Goal: Information Seeking & Learning: Learn about a topic

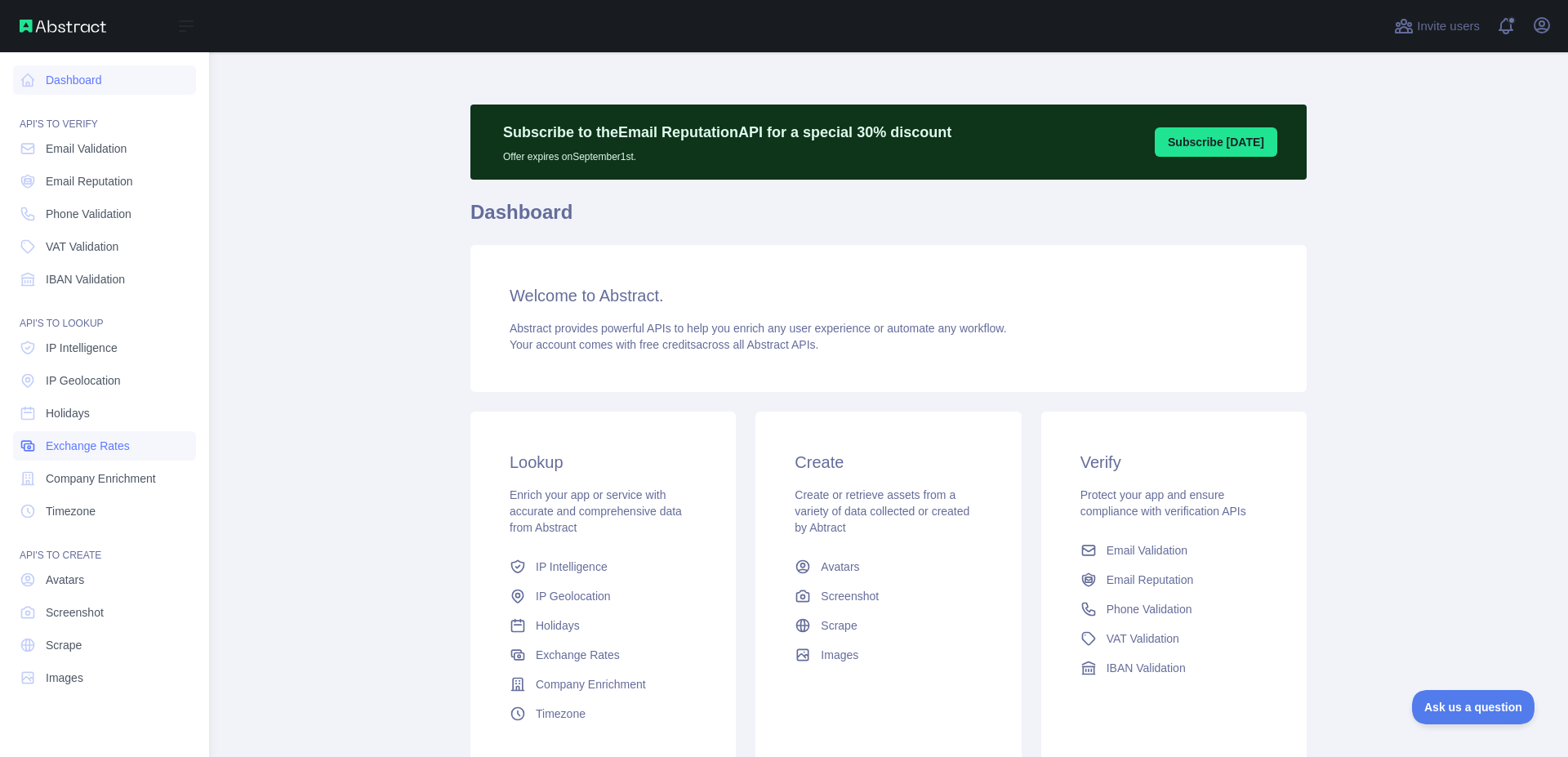
click at [66, 449] on span "Exchange Rates" at bounding box center [87, 445] width 84 height 16
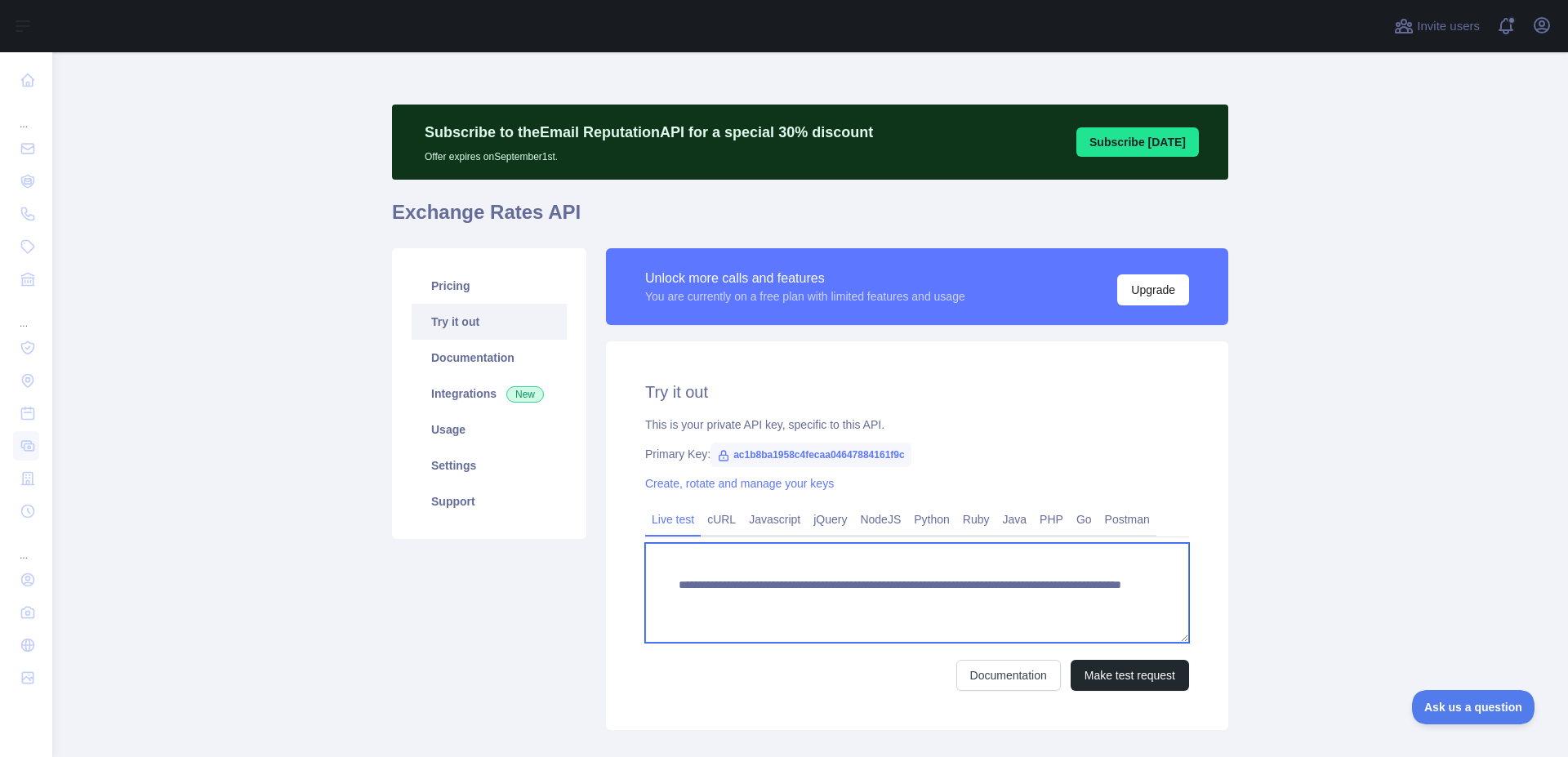
drag, startPoint x: 1045, startPoint y: 604, endPoint x: 676, endPoint y: 582, distance: 369.7
click at [676, 582] on textarea "**********" at bounding box center [917, 592] width 544 height 99
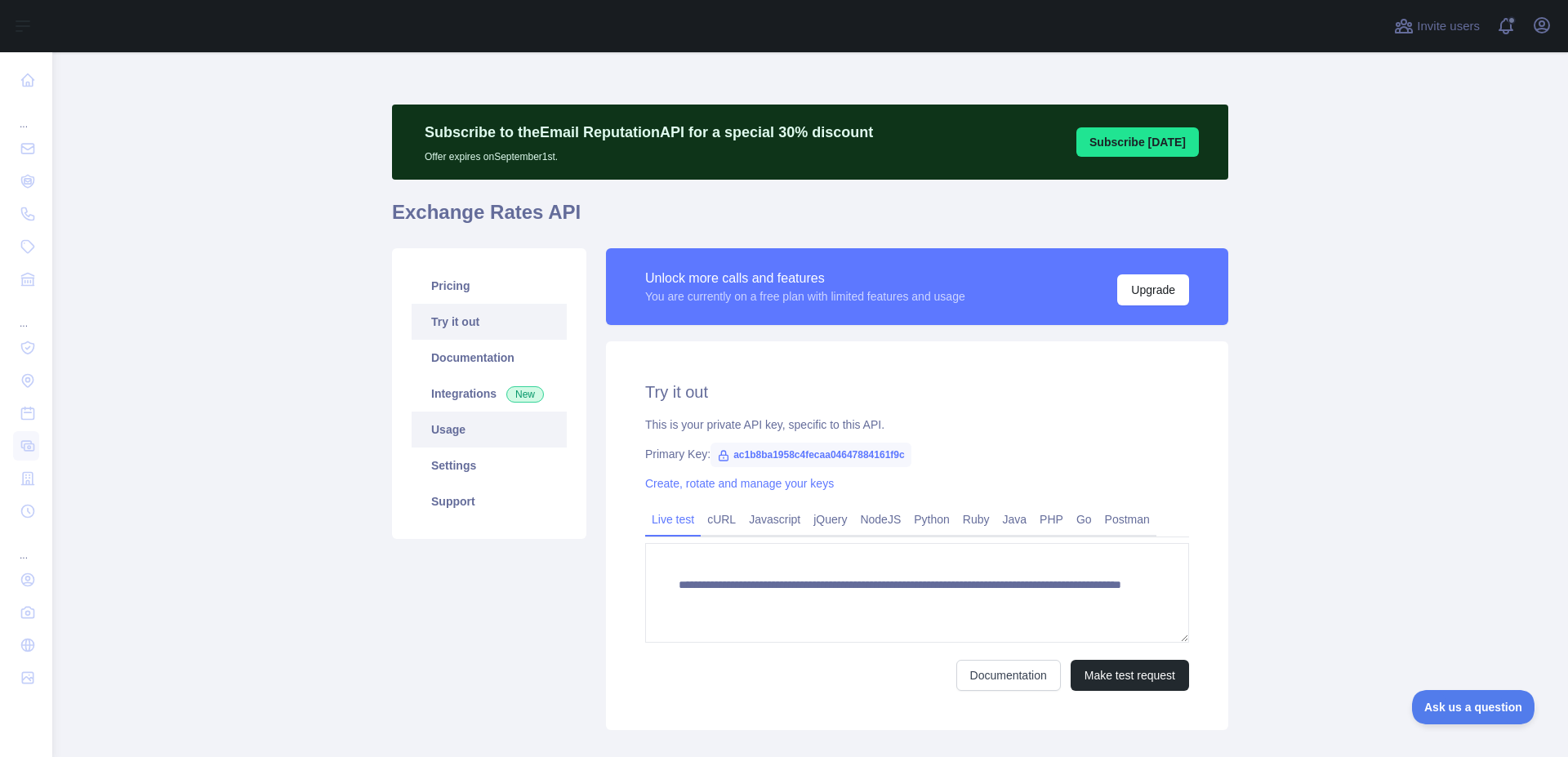
click at [462, 438] on link "Usage" at bounding box center [490, 430] width 155 height 36
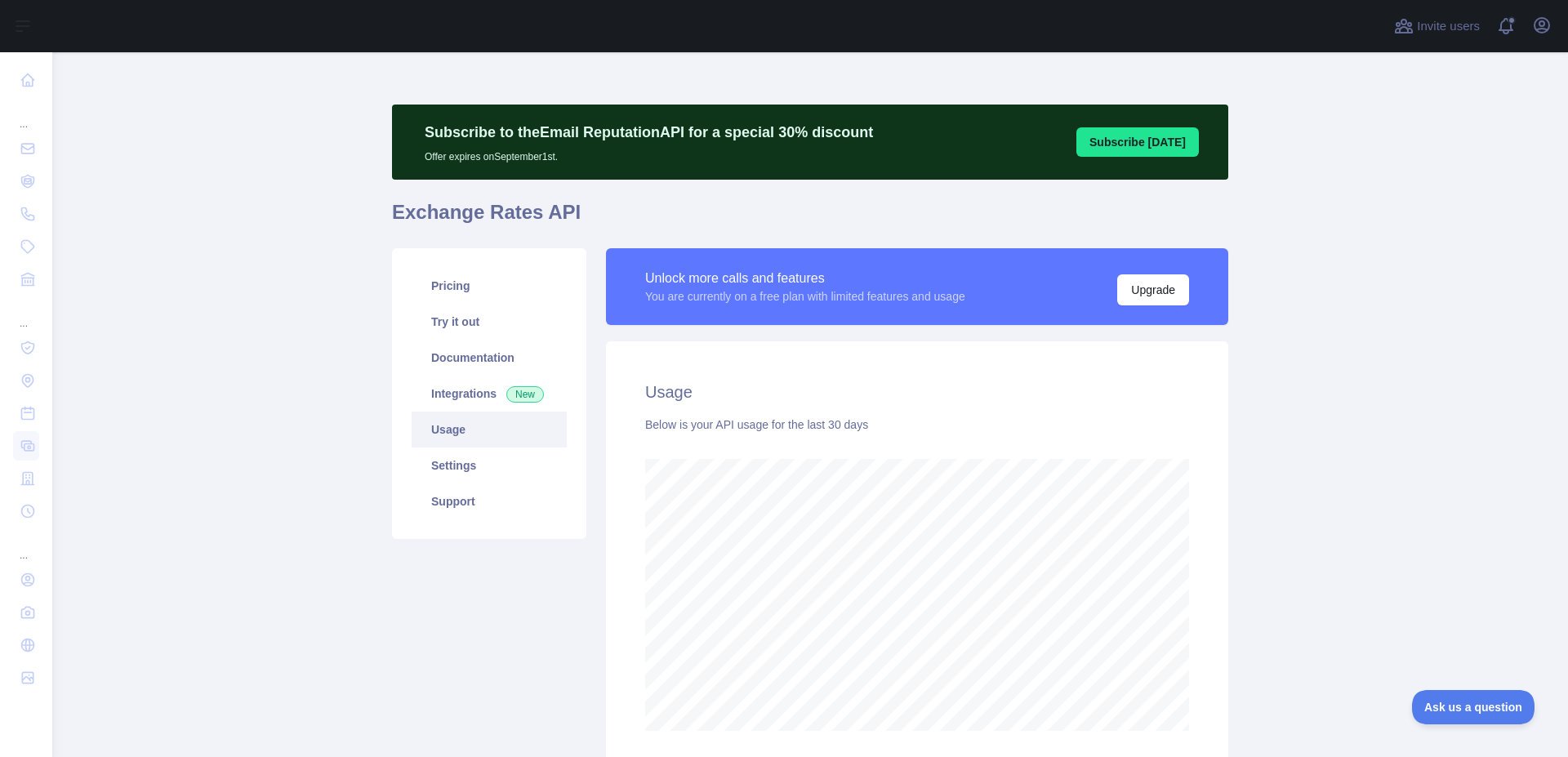
scroll to position [705, 1504]
click at [465, 298] on link "Pricing" at bounding box center [490, 286] width 155 height 36
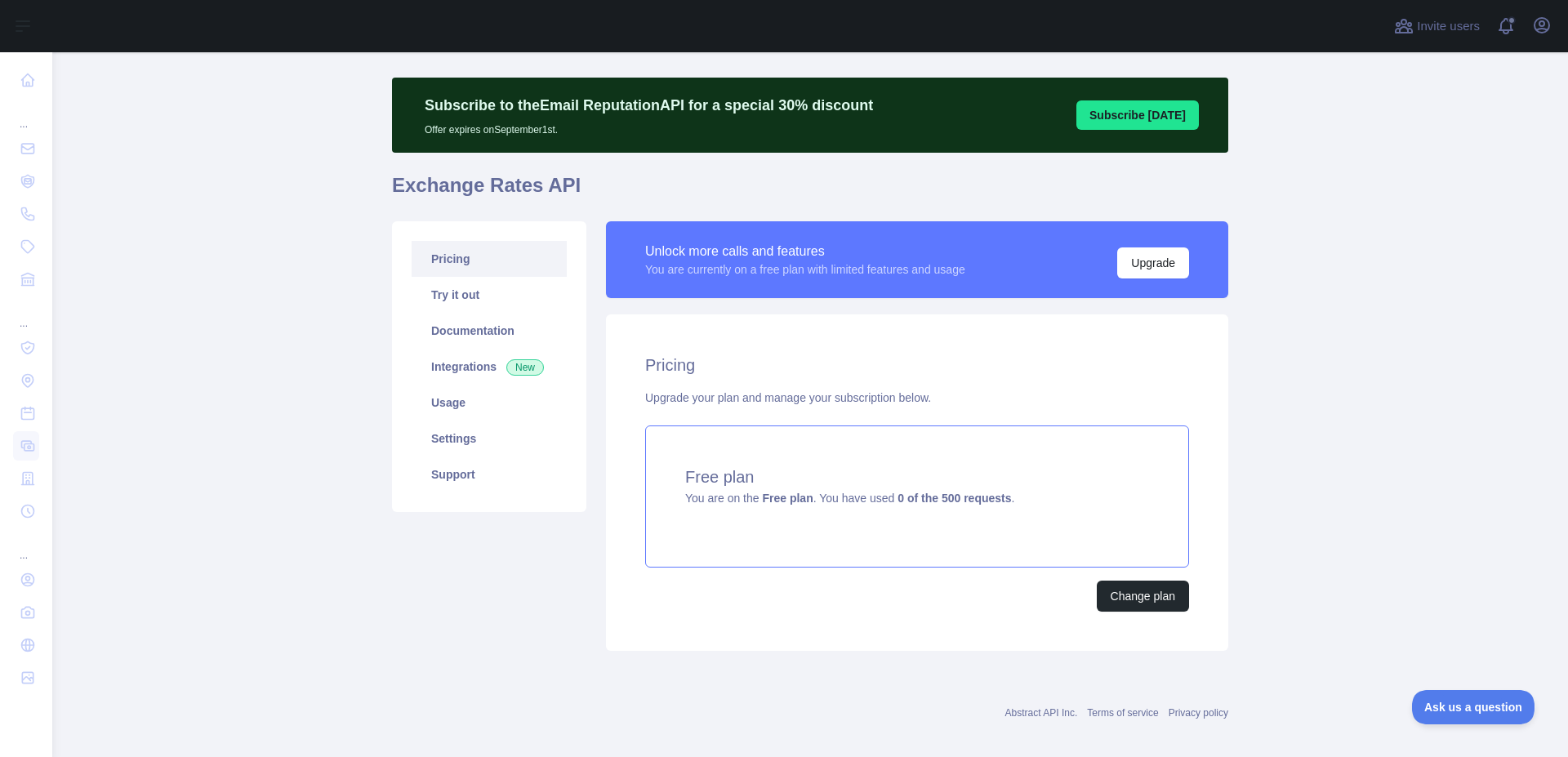
scroll to position [42, 0]
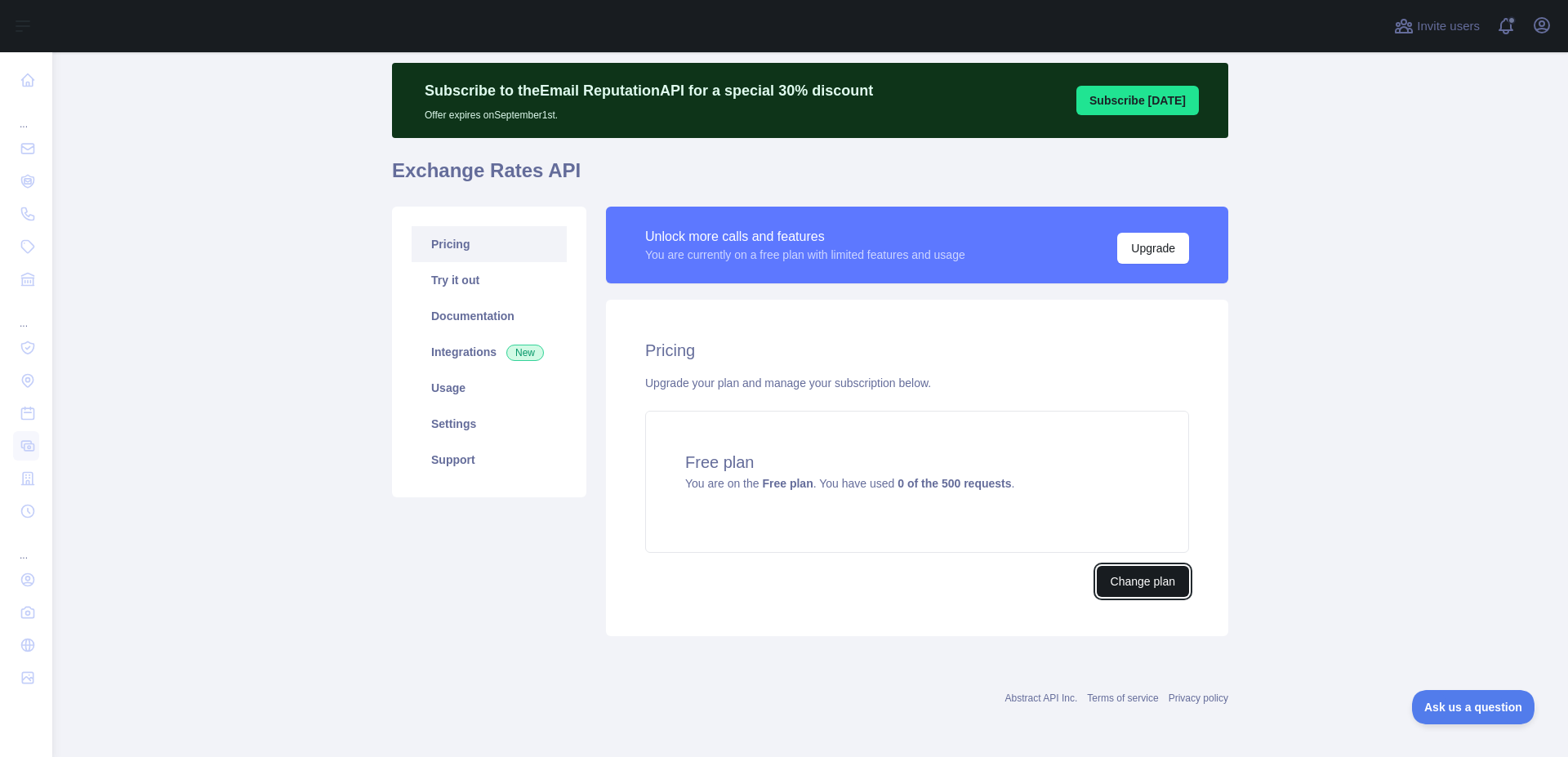
click at [1144, 589] on button "Change plan" at bounding box center [1143, 581] width 92 height 31
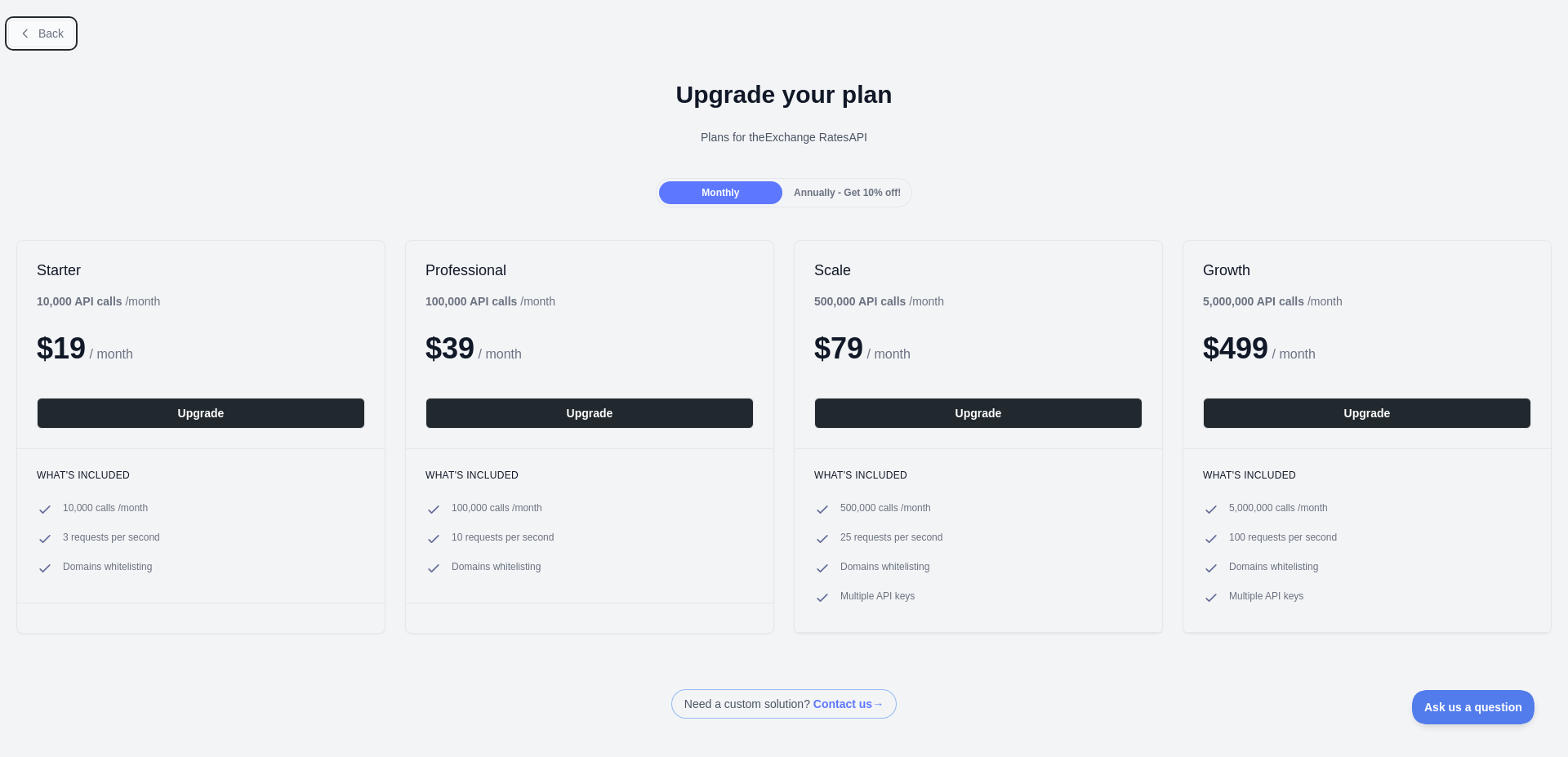
click at [53, 39] on span "Back" at bounding box center [51, 33] width 26 height 13
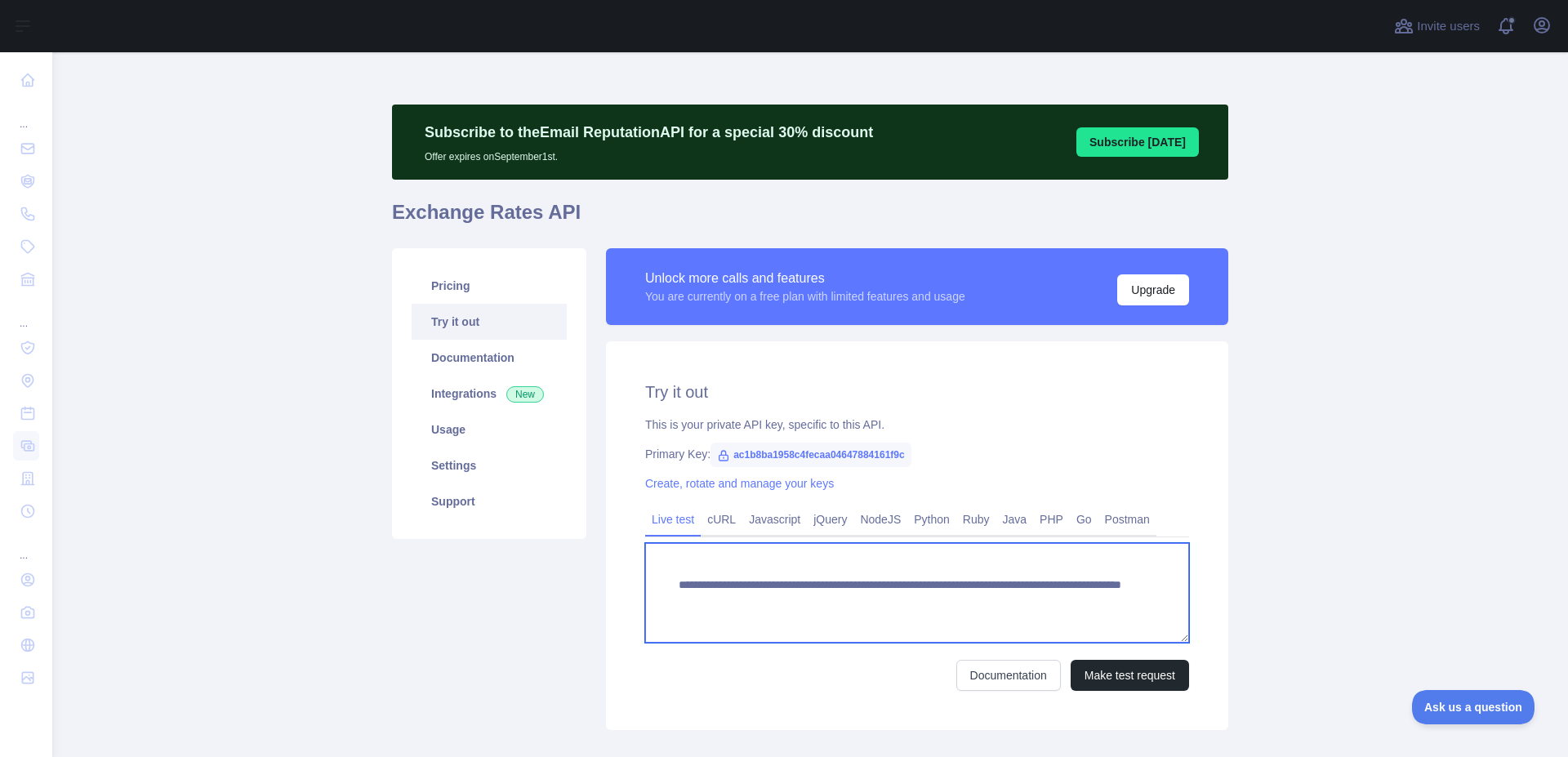
drag, startPoint x: 1016, startPoint y: 599, endPoint x: 1036, endPoint y: 595, distance: 20.4
click at [1036, 595] on textarea "**********" at bounding box center [917, 592] width 544 height 99
type textarea "**********"
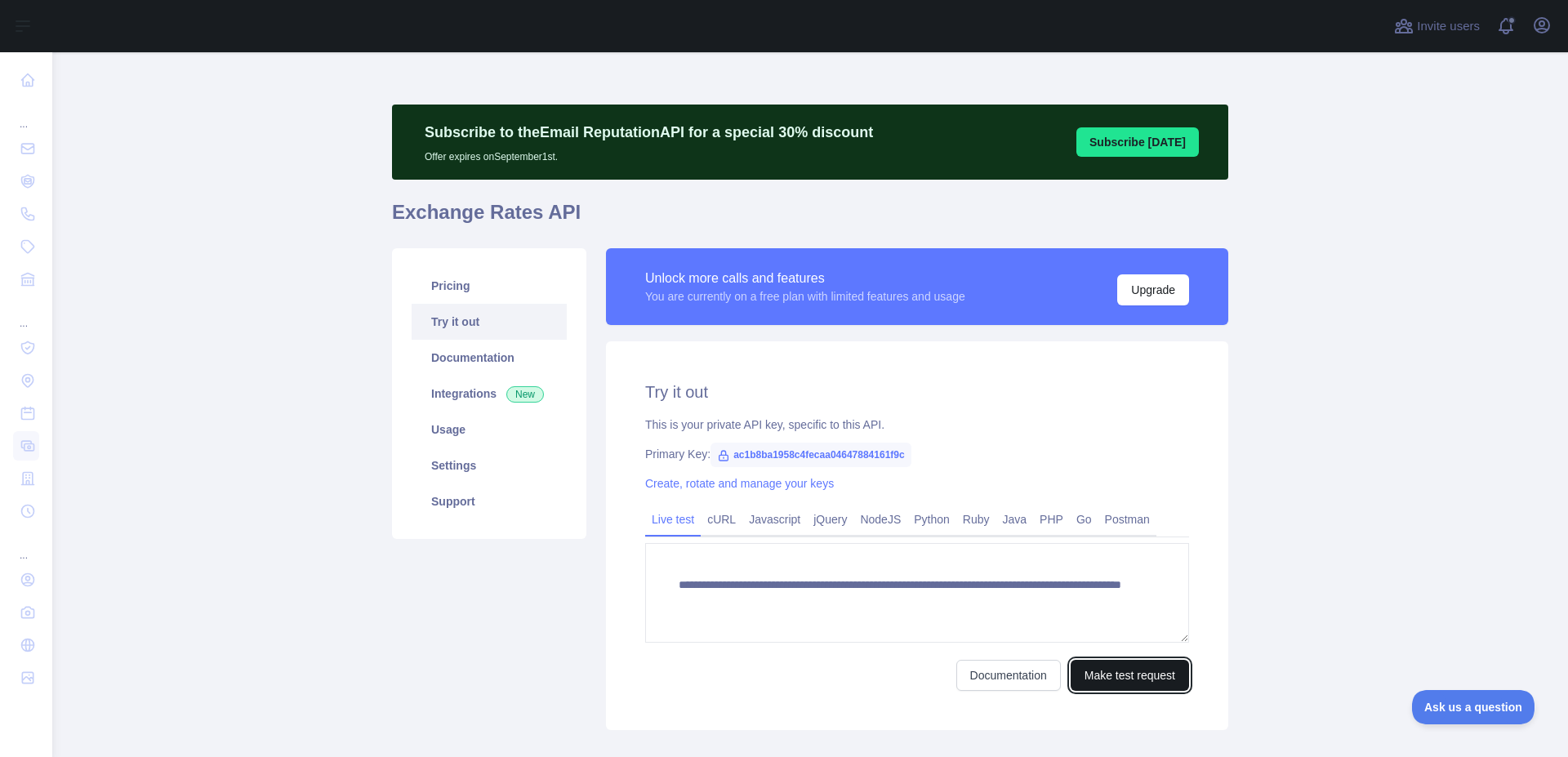
click at [1133, 674] on button "Make test request" at bounding box center [1129, 676] width 118 height 31
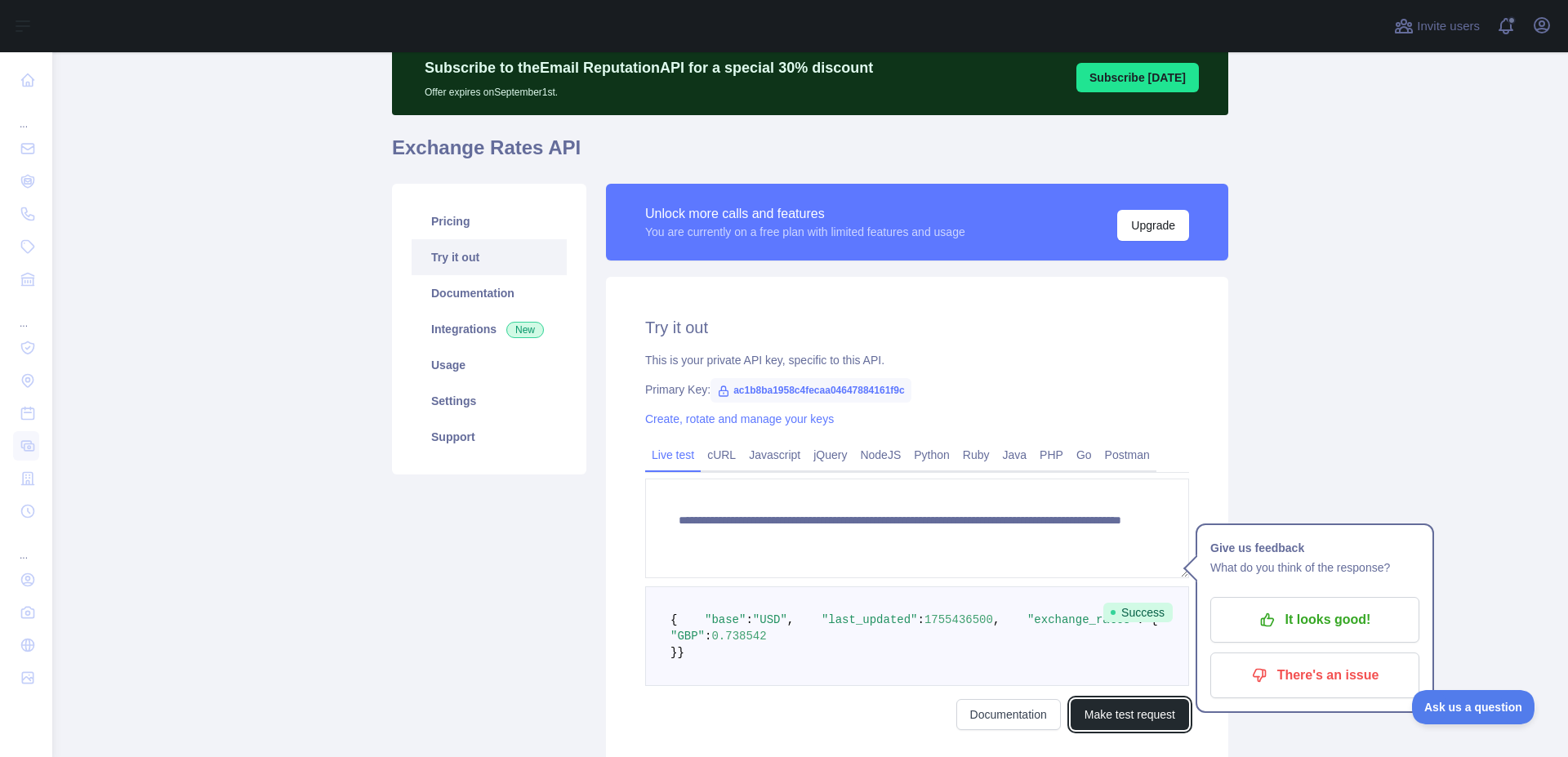
scroll to position [263, 0]
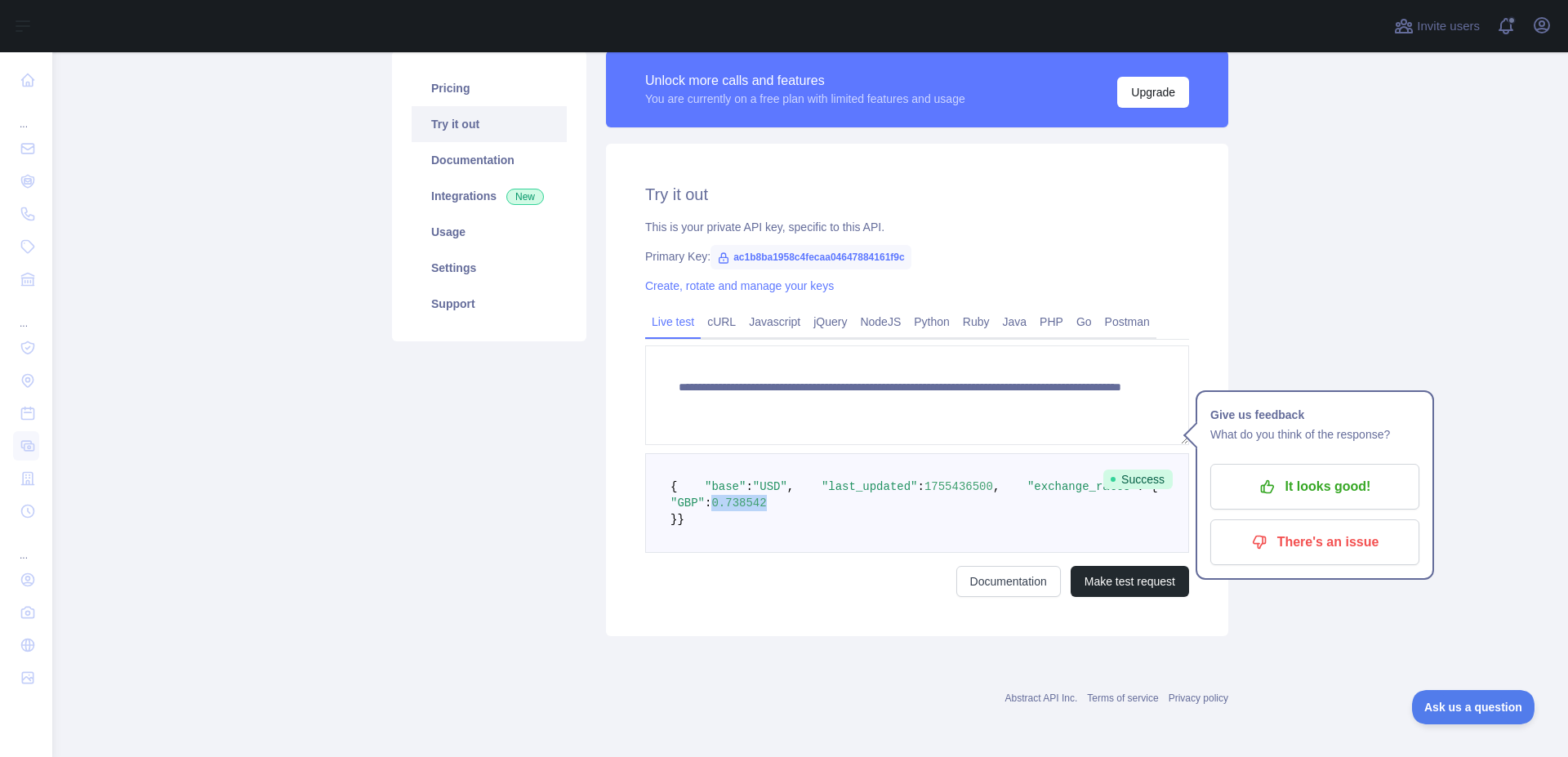
drag, startPoint x: 767, startPoint y: 484, endPoint x: 820, endPoint y: 483, distance: 53.0
click at [766, 496] on span "0.738542" at bounding box center [739, 503] width 55 height 13
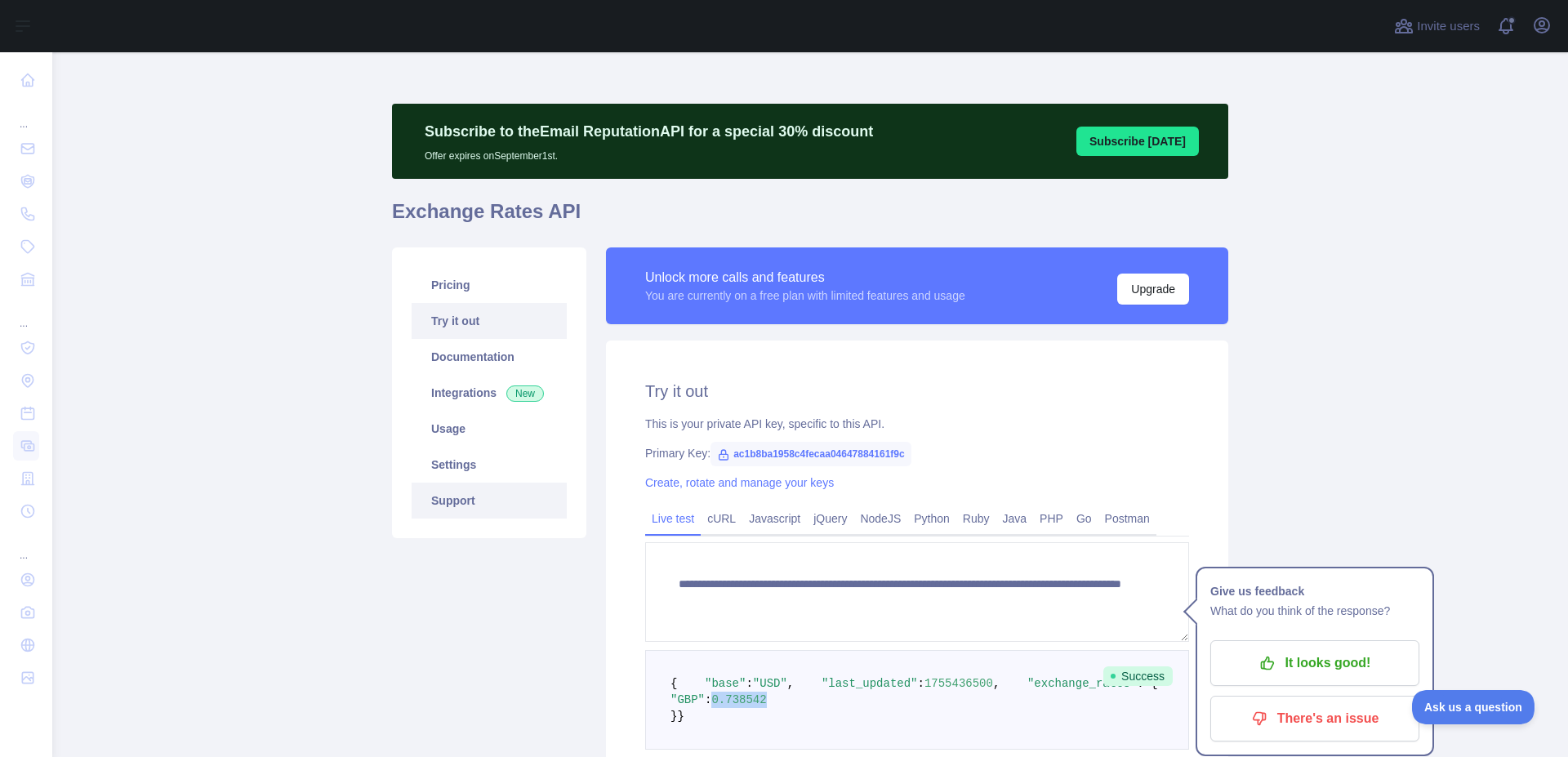
scroll to position [0, 0]
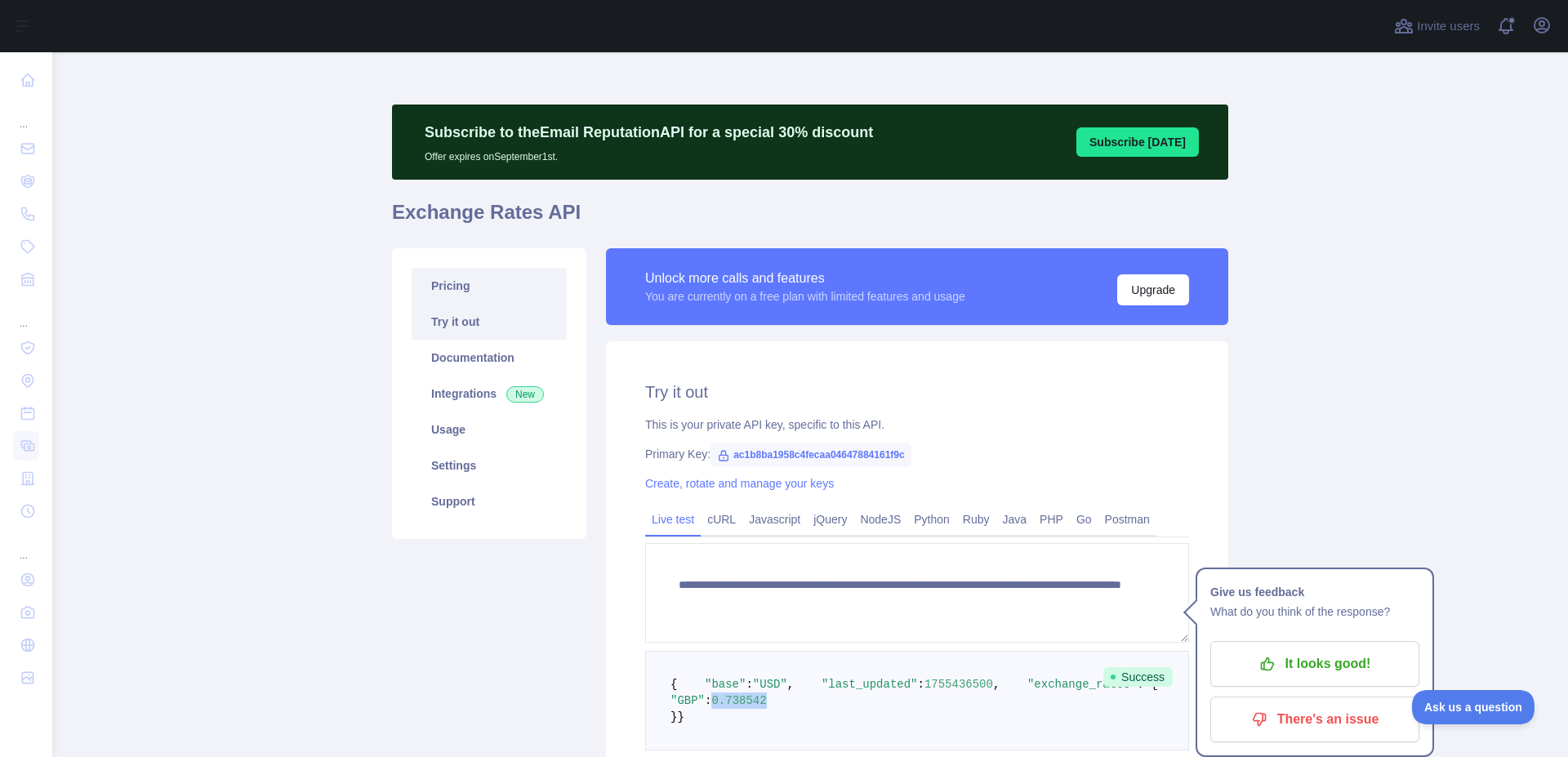
click at [447, 289] on link "Pricing" at bounding box center [490, 286] width 155 height 36
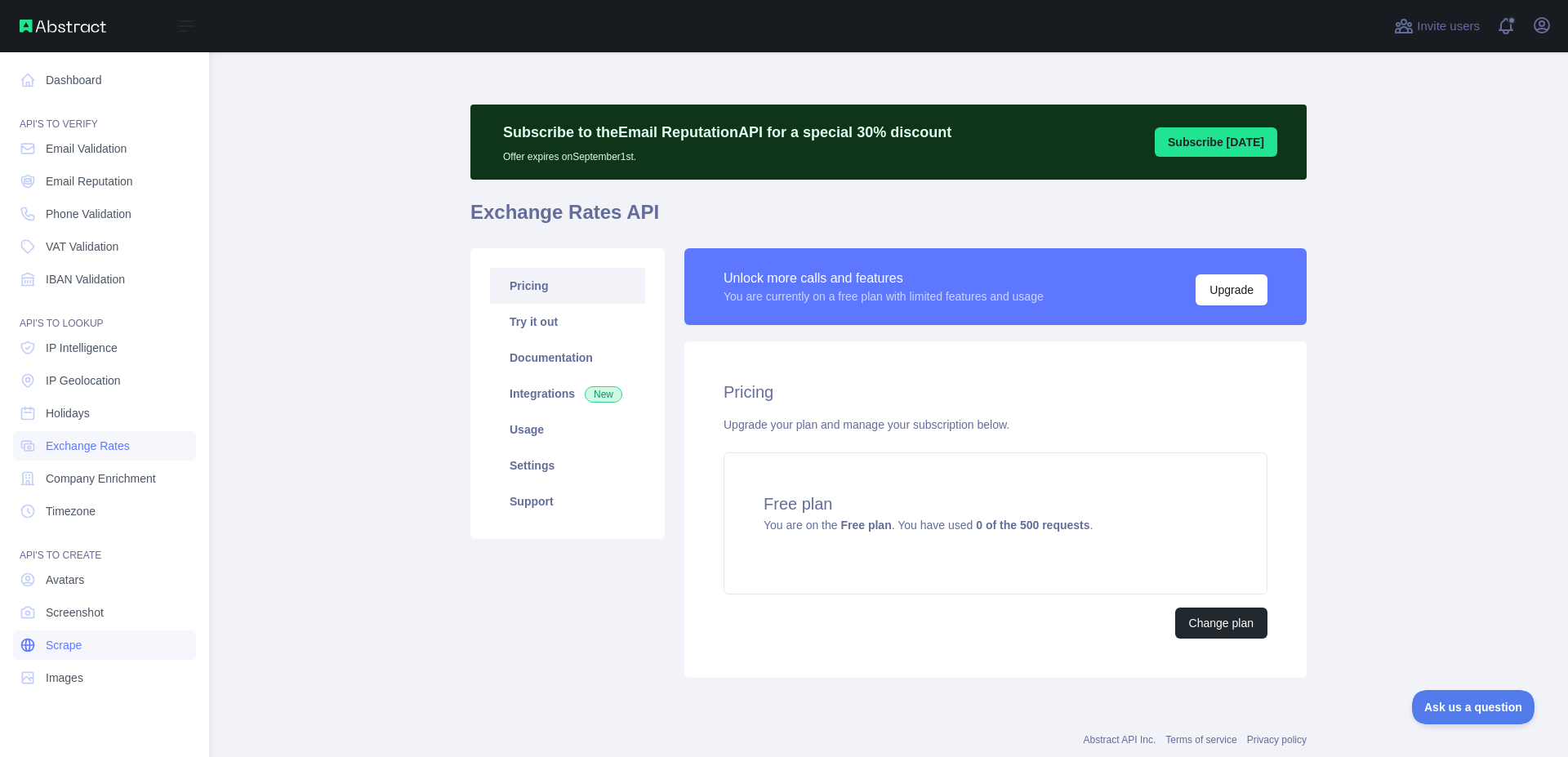
click at [79, 650] on span "Scrape" at bounding box center [63, 644] width 36 height 16
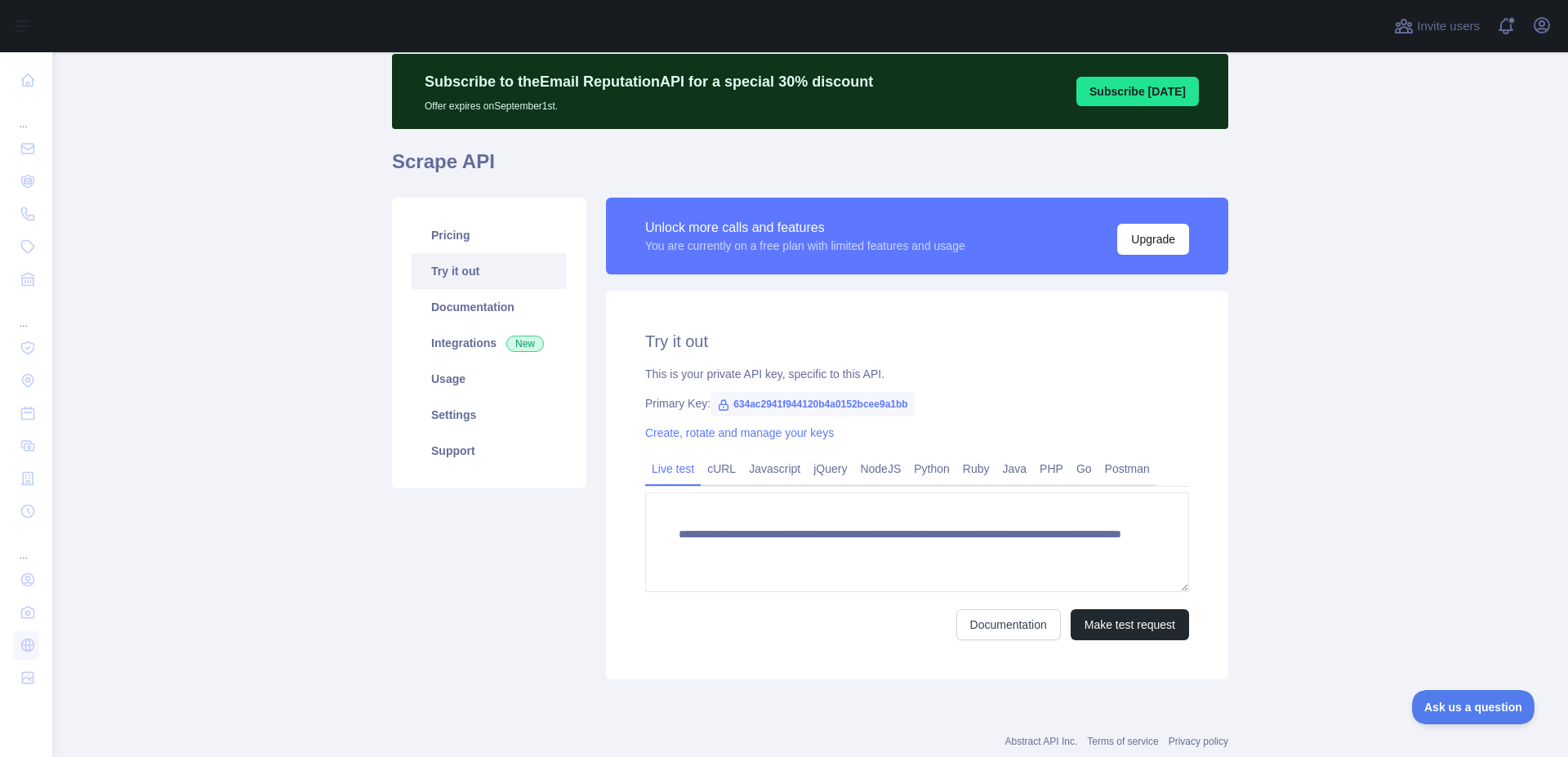
scroll to position [94, 0]
